Goal: Task Accomplishment & Management: Use online tool/utility

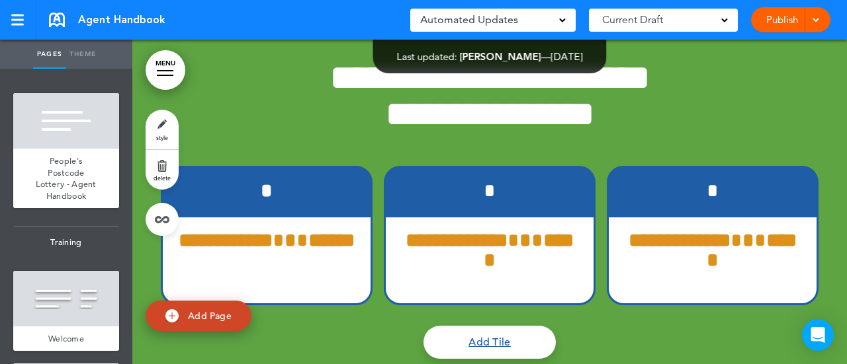
scroll to position [17240, 0]
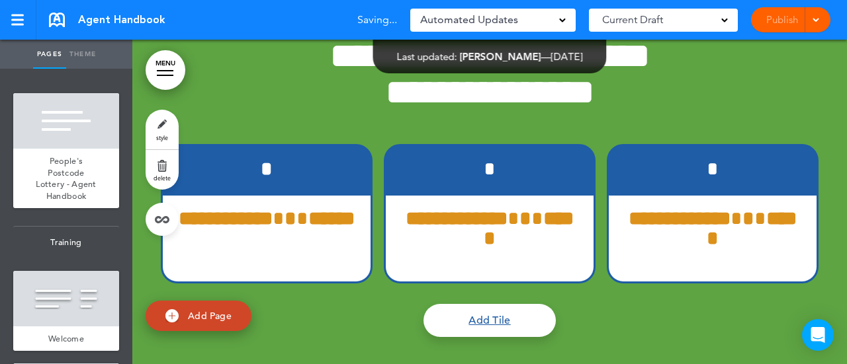
click at [786, 24] on div "Publish Publish Preview Draft" at bounding box center [790, 19] width 79 height 25
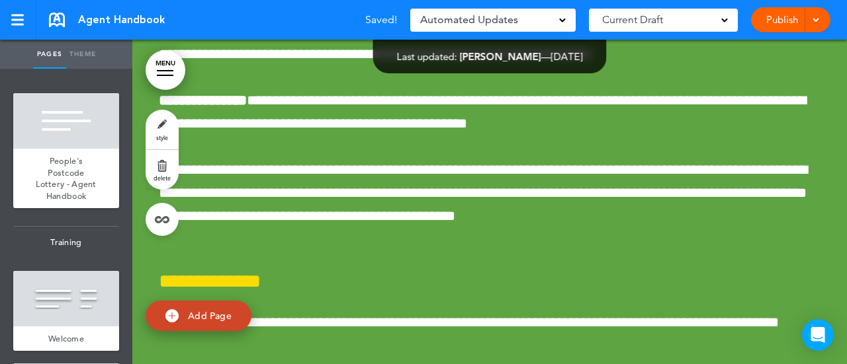
scroll to position [16795, 0]
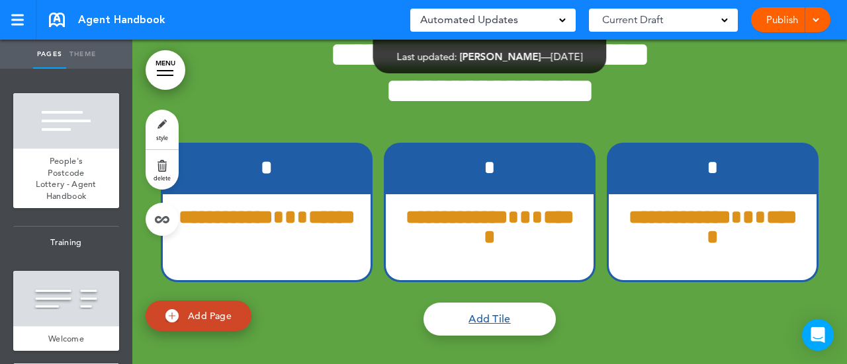
click at [786, 24] on link "Publish" at bounding box center [782, 19] width 42 height 25
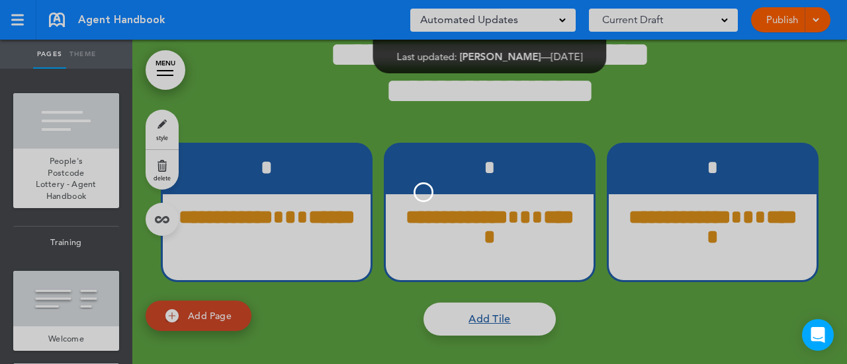
scroll to position [0, 0]
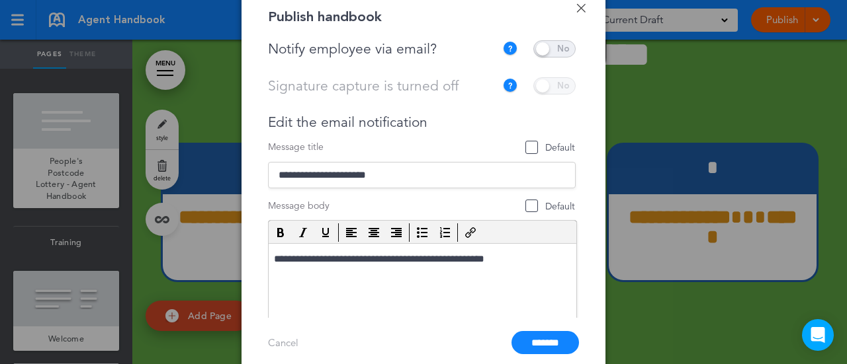
click at [541, 51] on span at bounding box center [554, 48] width 42 height 17
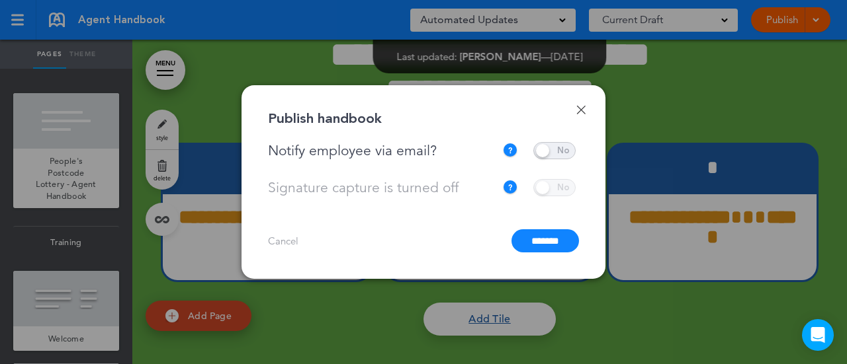
click at [536, 244] on input "*******" at bounding box center [544, 240] width 67 height 23
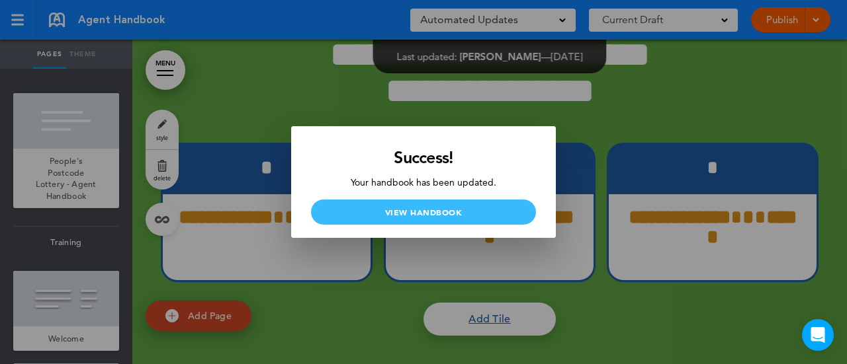
click at [462, 211] on link "View Handbook" at bounding box center [423, 212] width 225 height 25
